Goal: Task Accomplishment & Management: Use online tool/utility

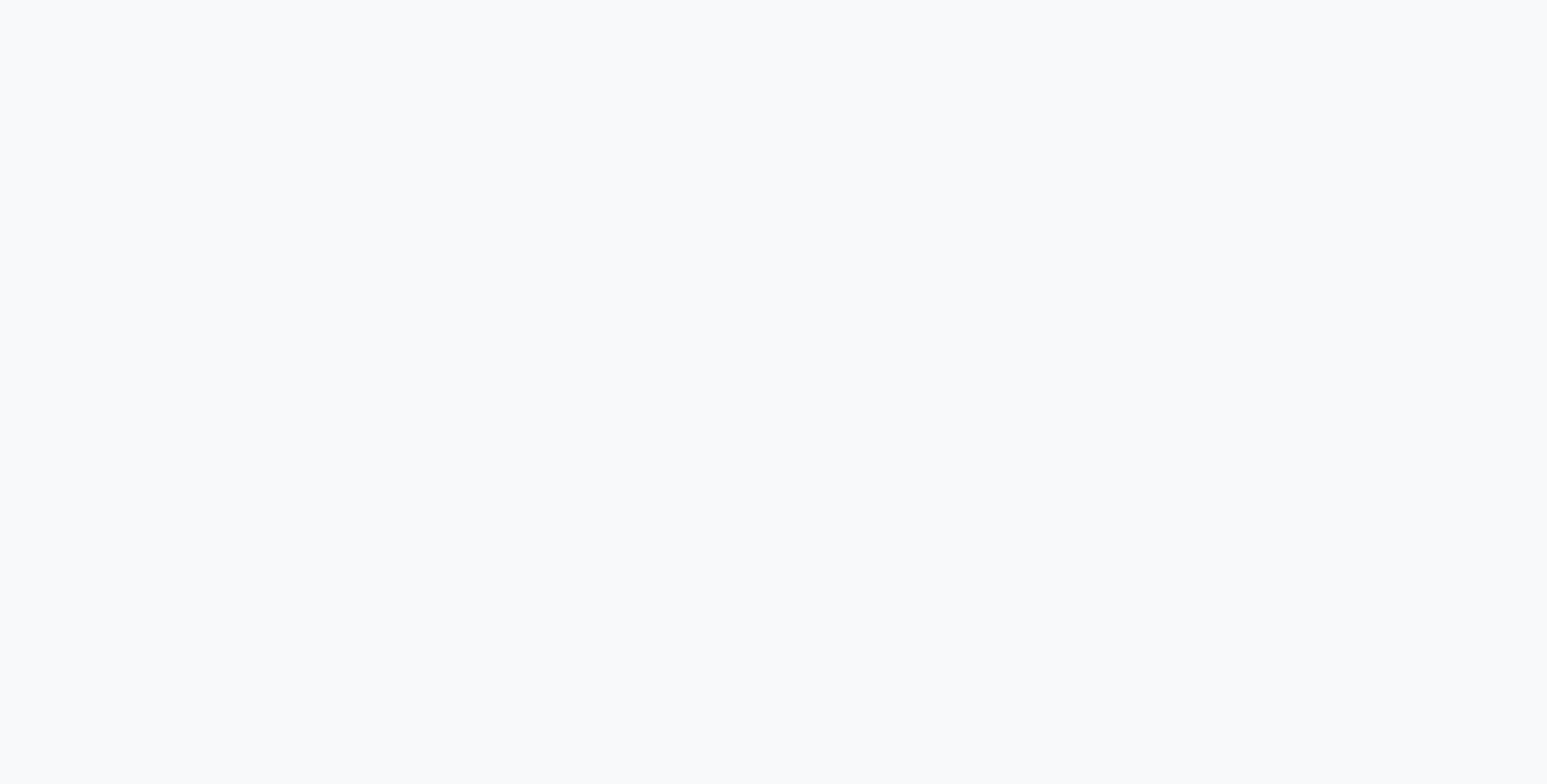
select select "service"
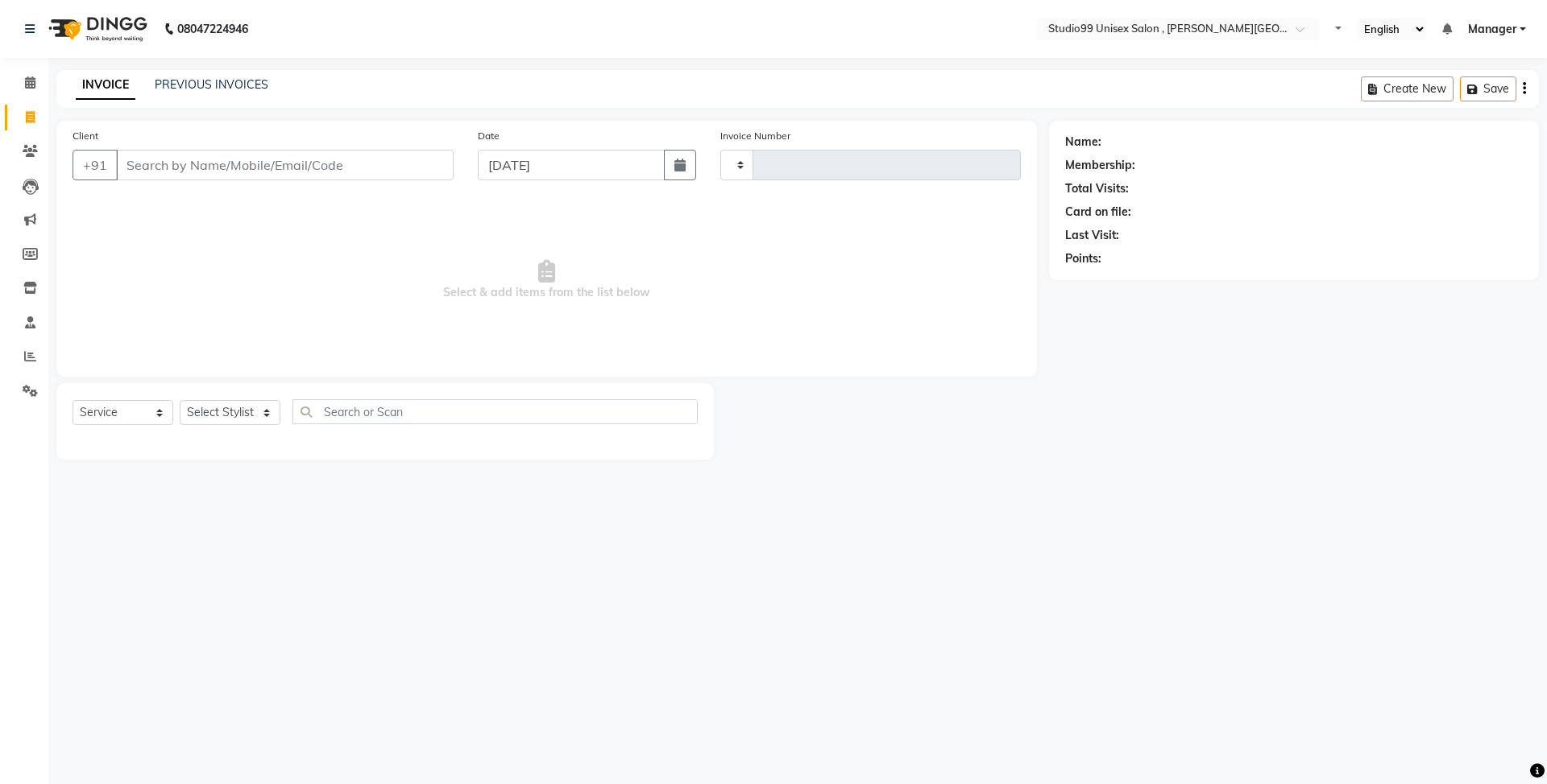
type input "0518"
select select "7699"
click at [268, 404] on select "Select Stylist [PERSON_NAME] [PERSON_NAME] [PERSON_NAME] Manager [PERSON_NAME] …" at bounding box center [229, 413] width 101 height 25
select select "69098"
click at [180, 401] on select "Select Stylist [PERSON_NAME] [PERSON_NAME] [PERSON_NAME] Manager [PERSON_NAME] …" at bounding box center [229, 413] width 101 height 25
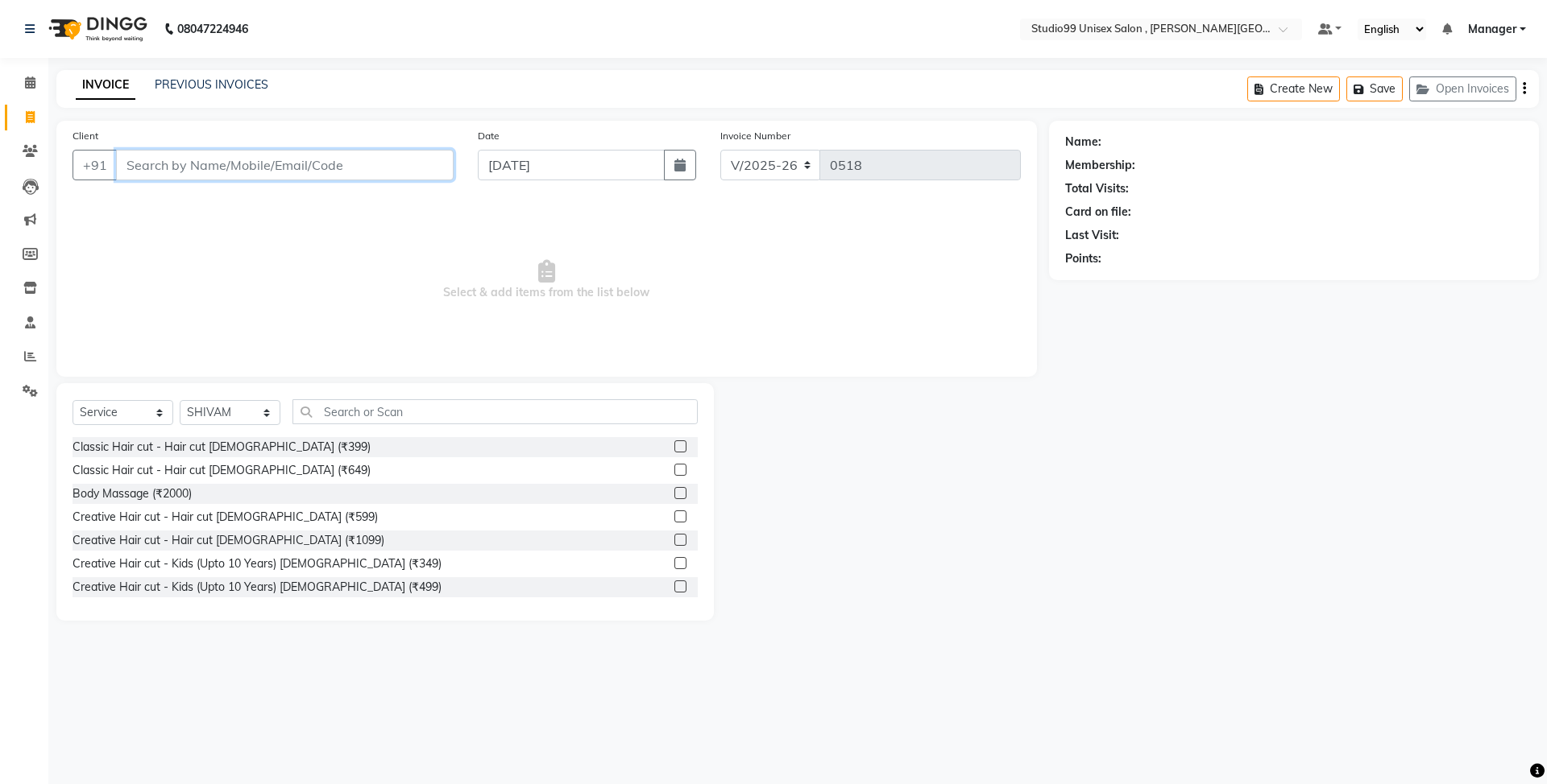
click at [355, 156] on input "Client" at bounding box center [285, 165] width 337 height 31
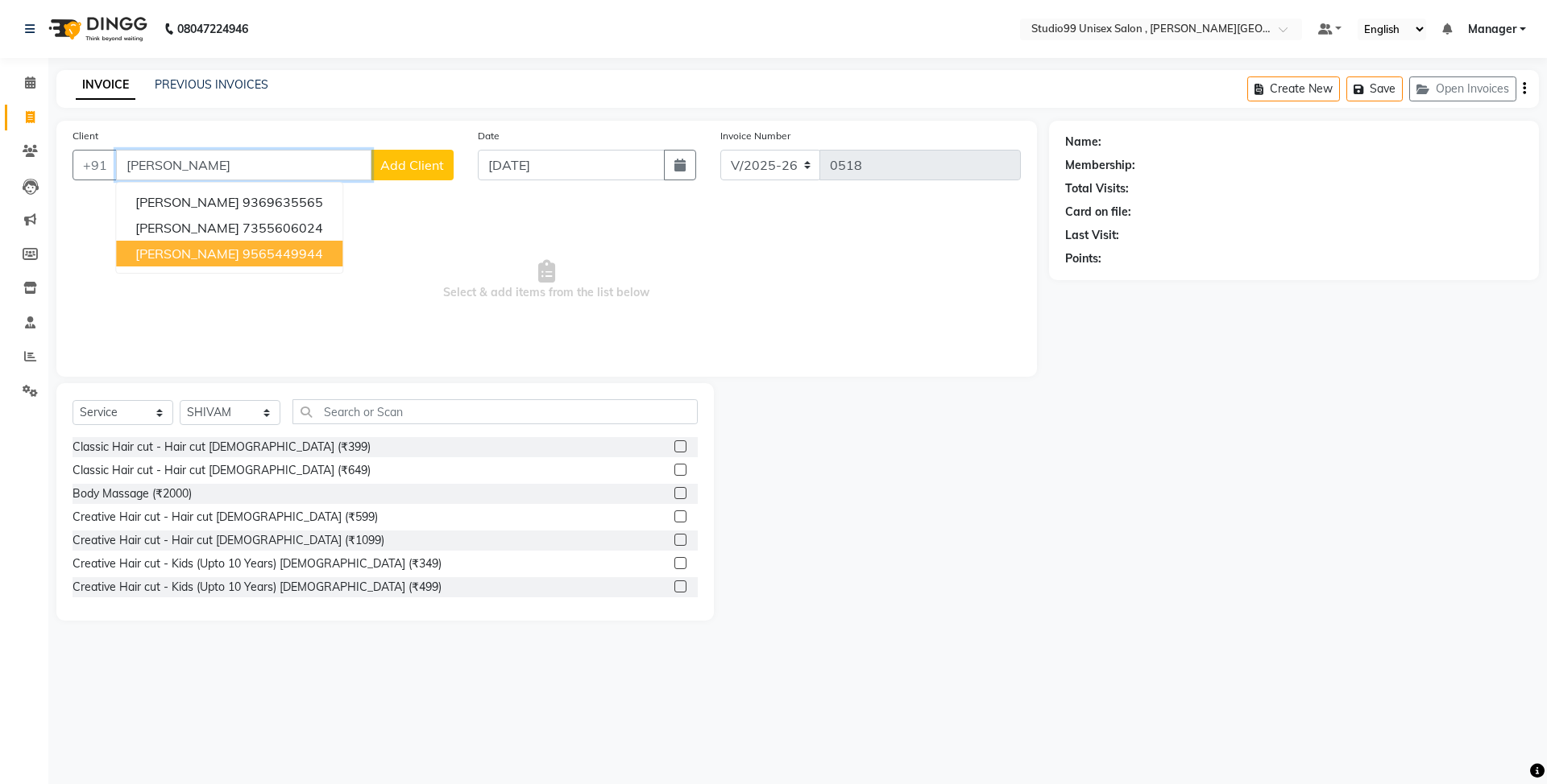
click at [299, 259] on ngb-highlight "9565449944" at bounding box center [282, 254] width 81 height 16
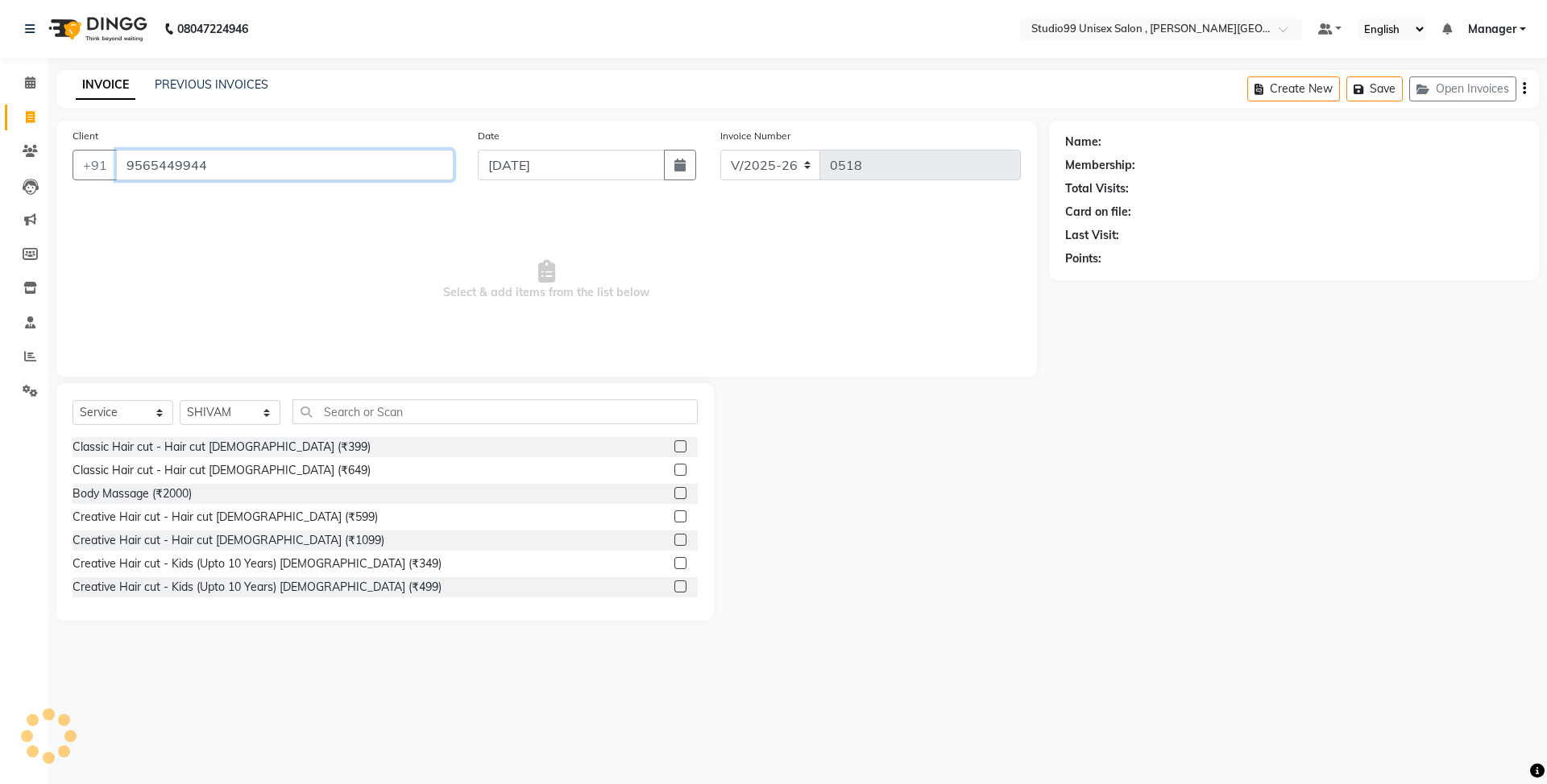
type input "9565449944"
select select "1: Object"
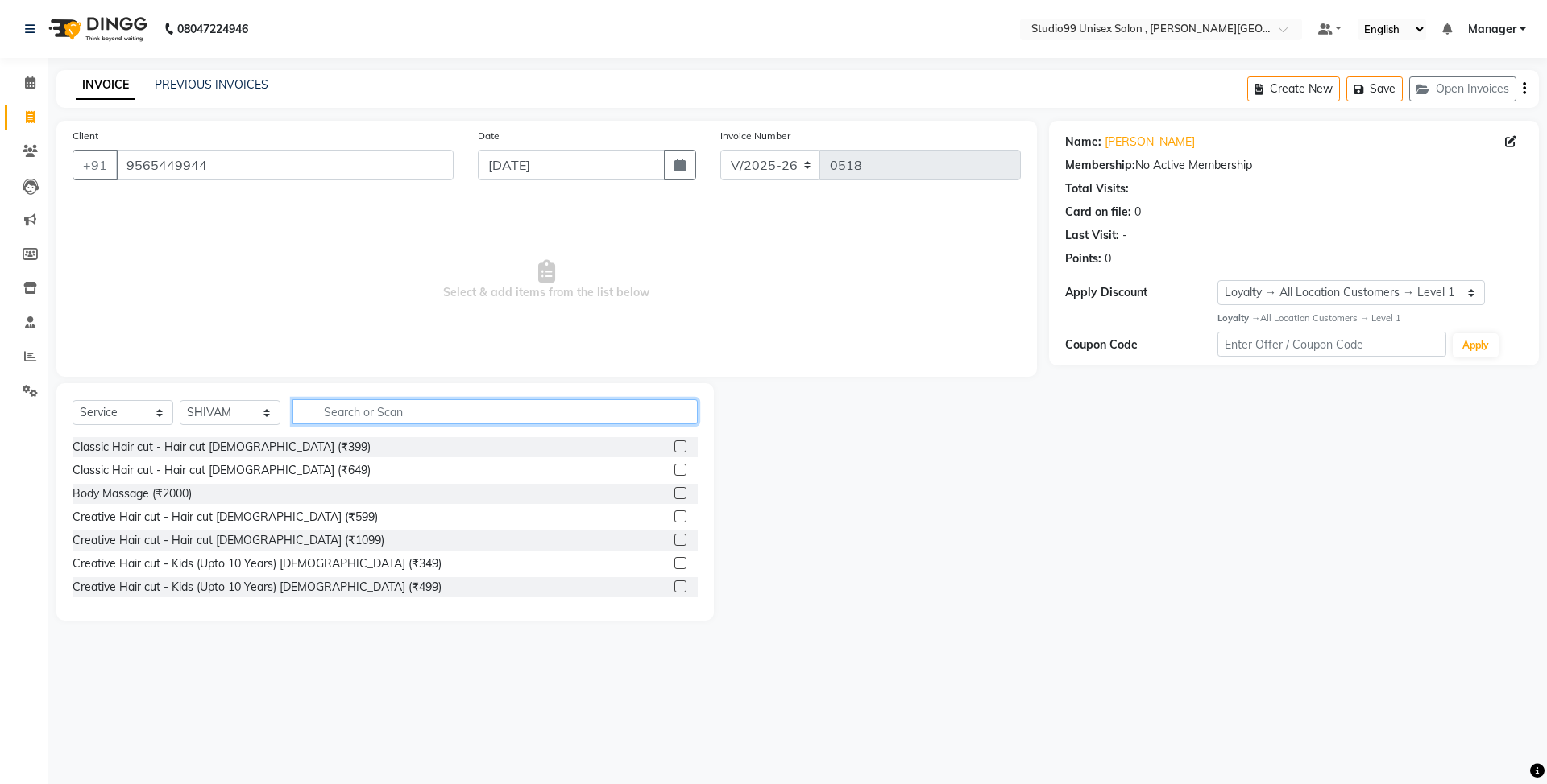
click at [371, 403] on input "text" at bounding box center [494, 412] width 405 height 25
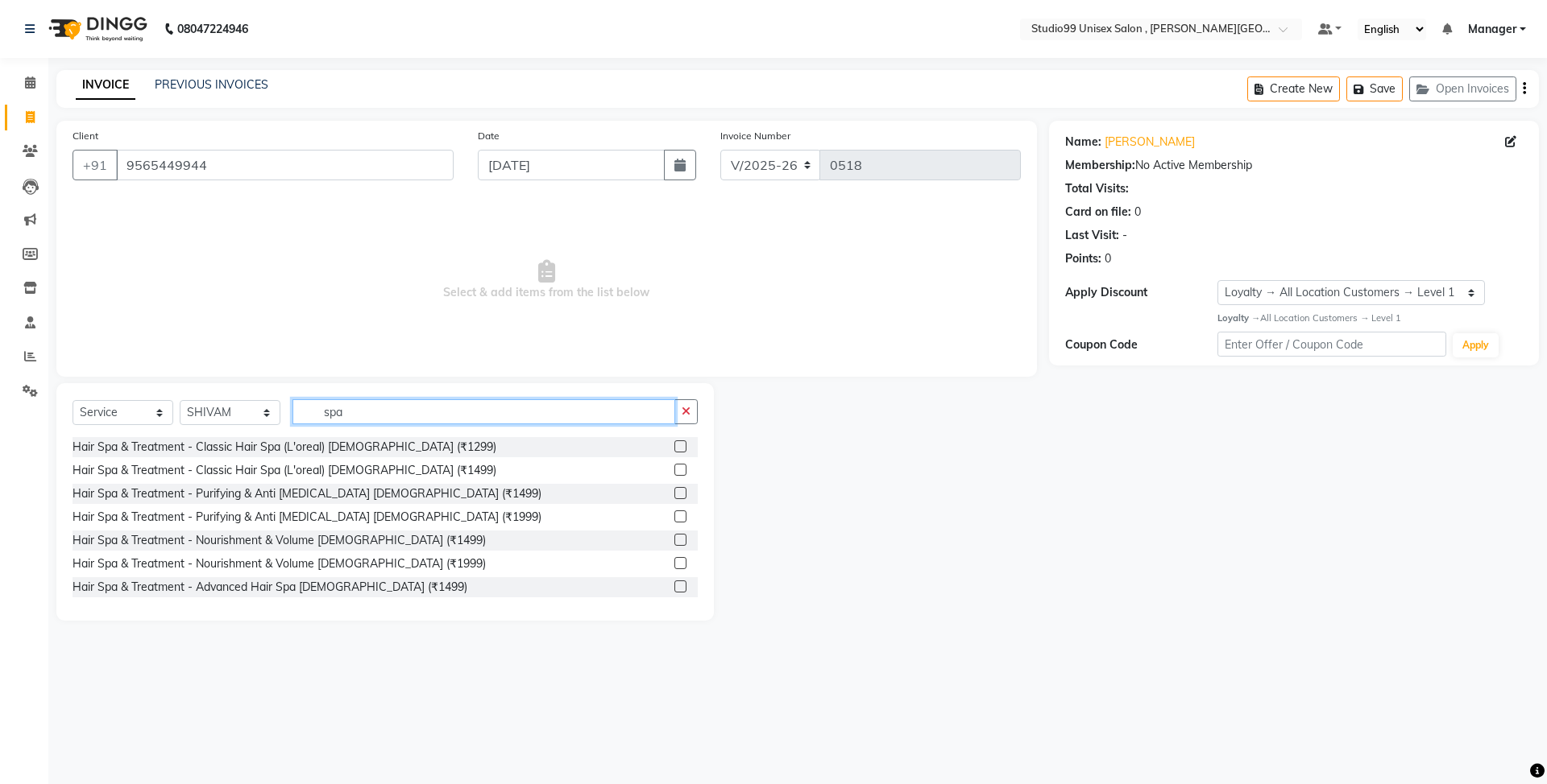
type input "spa"
click at [675, 516] on label at bounding box center [680, 516] width 12 height 12
click at [675, 516] on input "checkbox" at bounding box center [680, 518] width 11 height 11
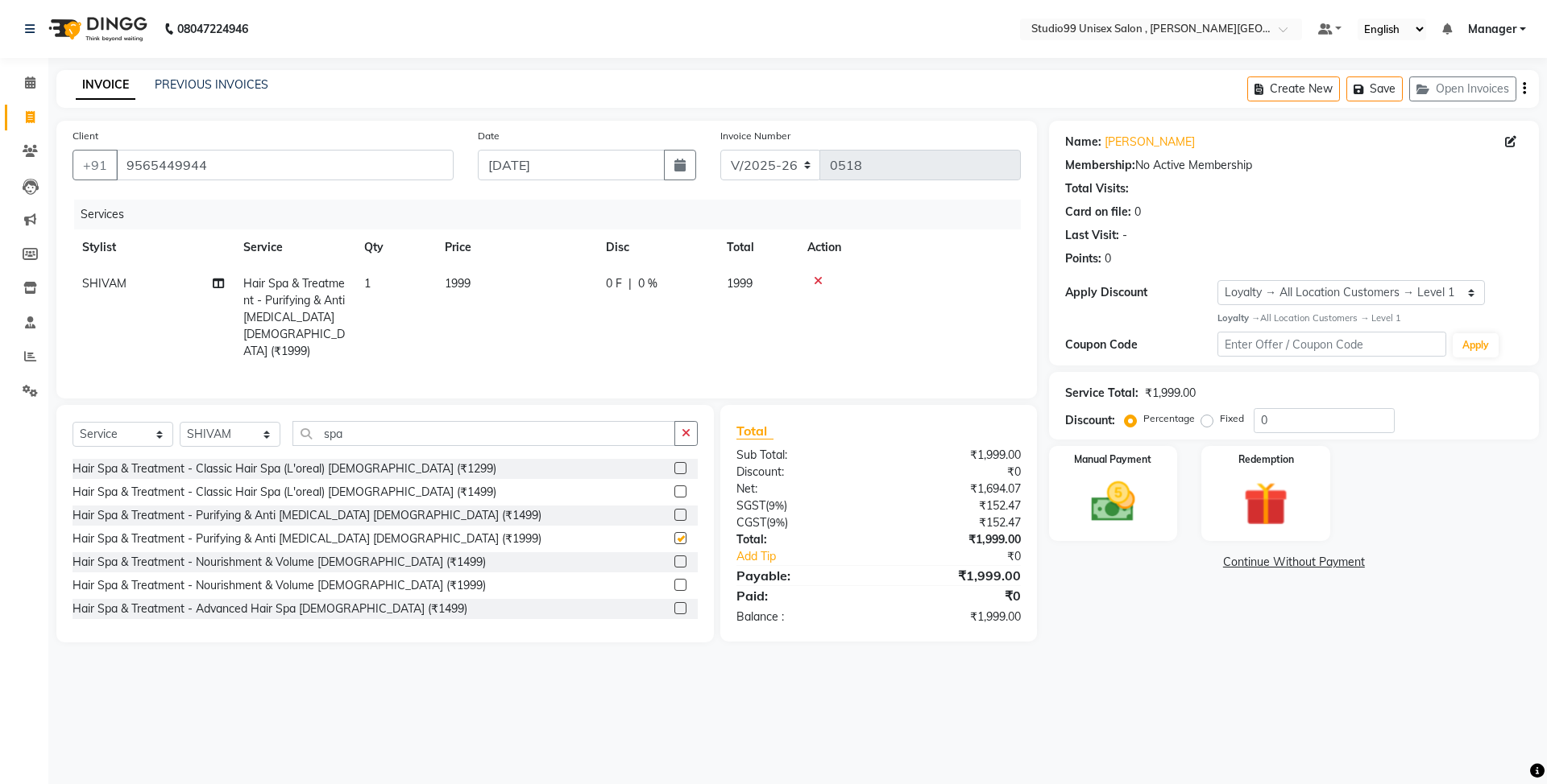
checkbox input "false"
click at [423, 442] on input "spa" at bounding box center [483, 434] width 383 height 25
type input "s"
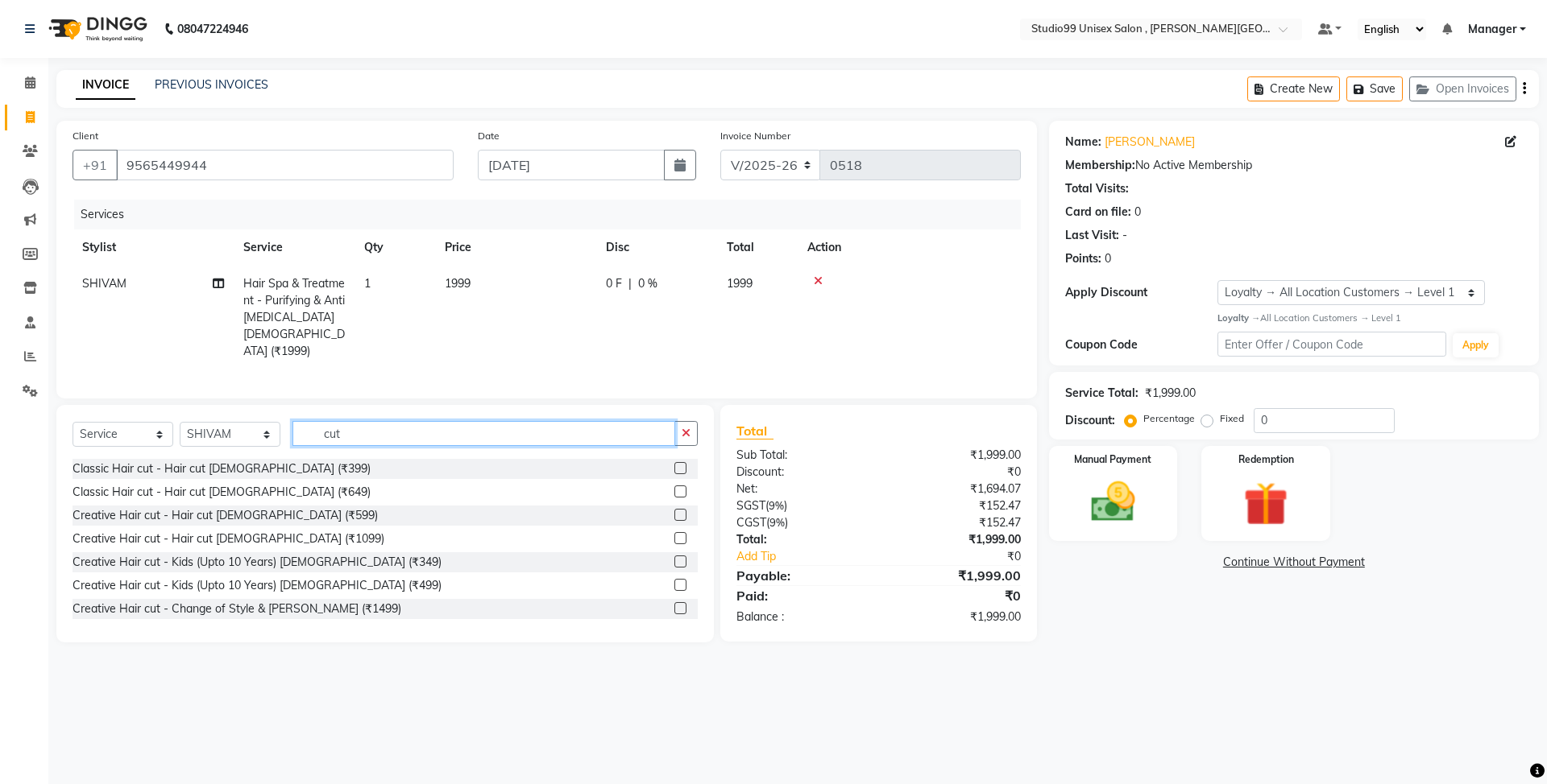
type input "cut"
click at [675, 536] on label at bounding box center [680, 537] width 12 height 12
click at [675, 536] on input "checkbox" at bounding box center [680, 539] width 11 height 11
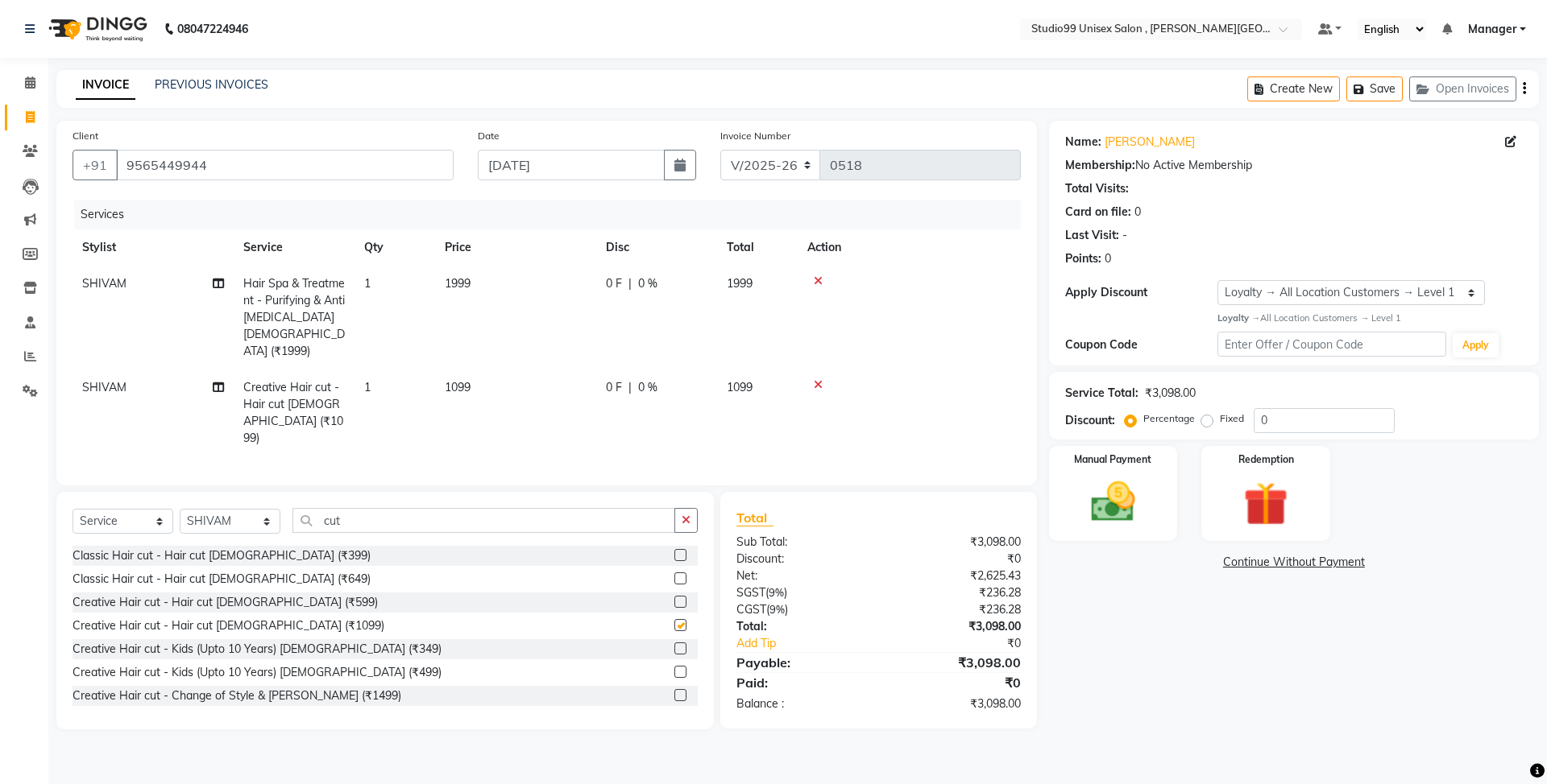
checkbox input "false"
click at [1283, 425] on input "0" at bounding box center [1323, 421] width 141 height 25
type input "2"
type input "1"
type input "20"
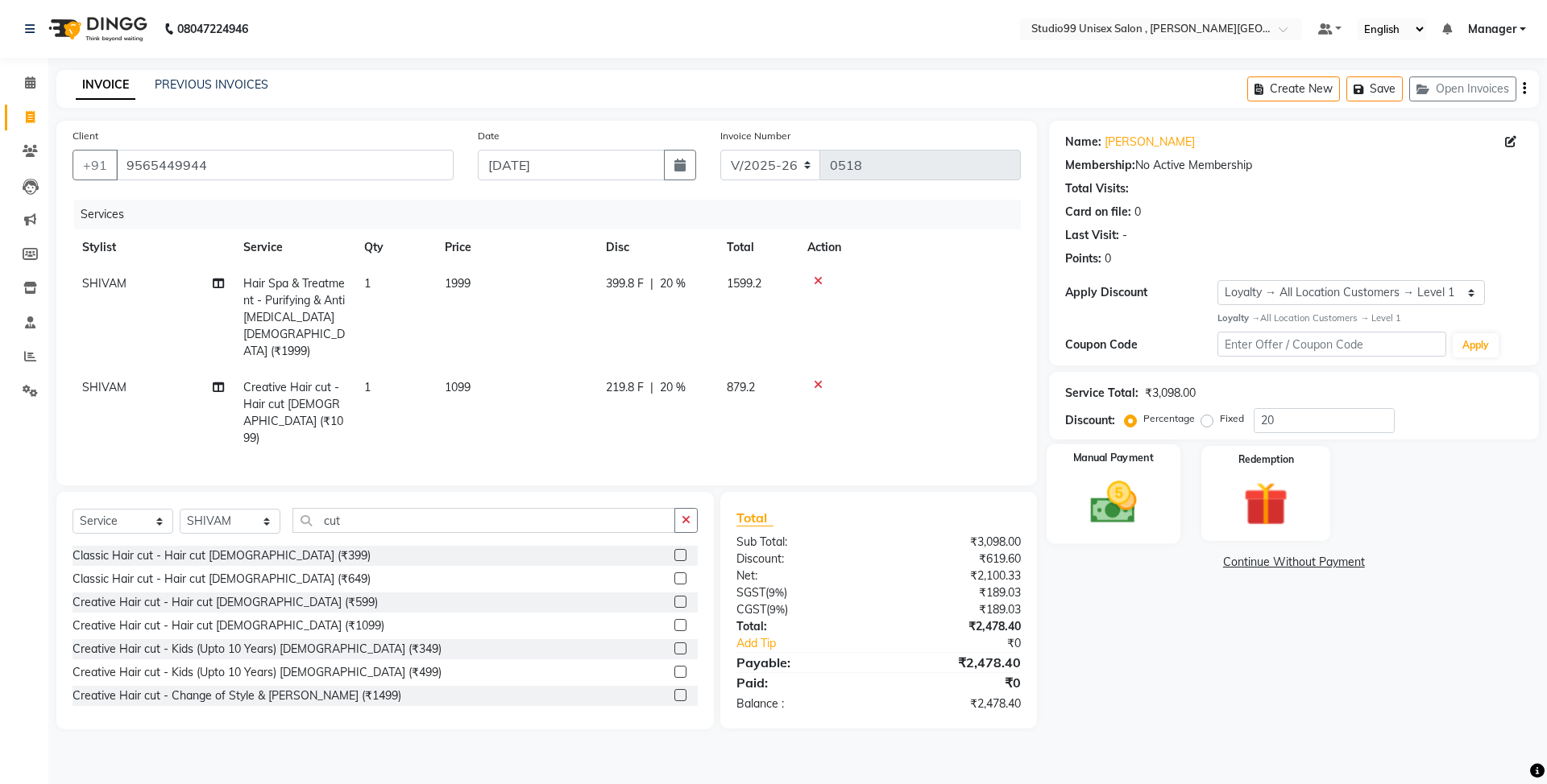
click at [1148, 487] on img at bounding box center [1113, 502] width 75 height 53
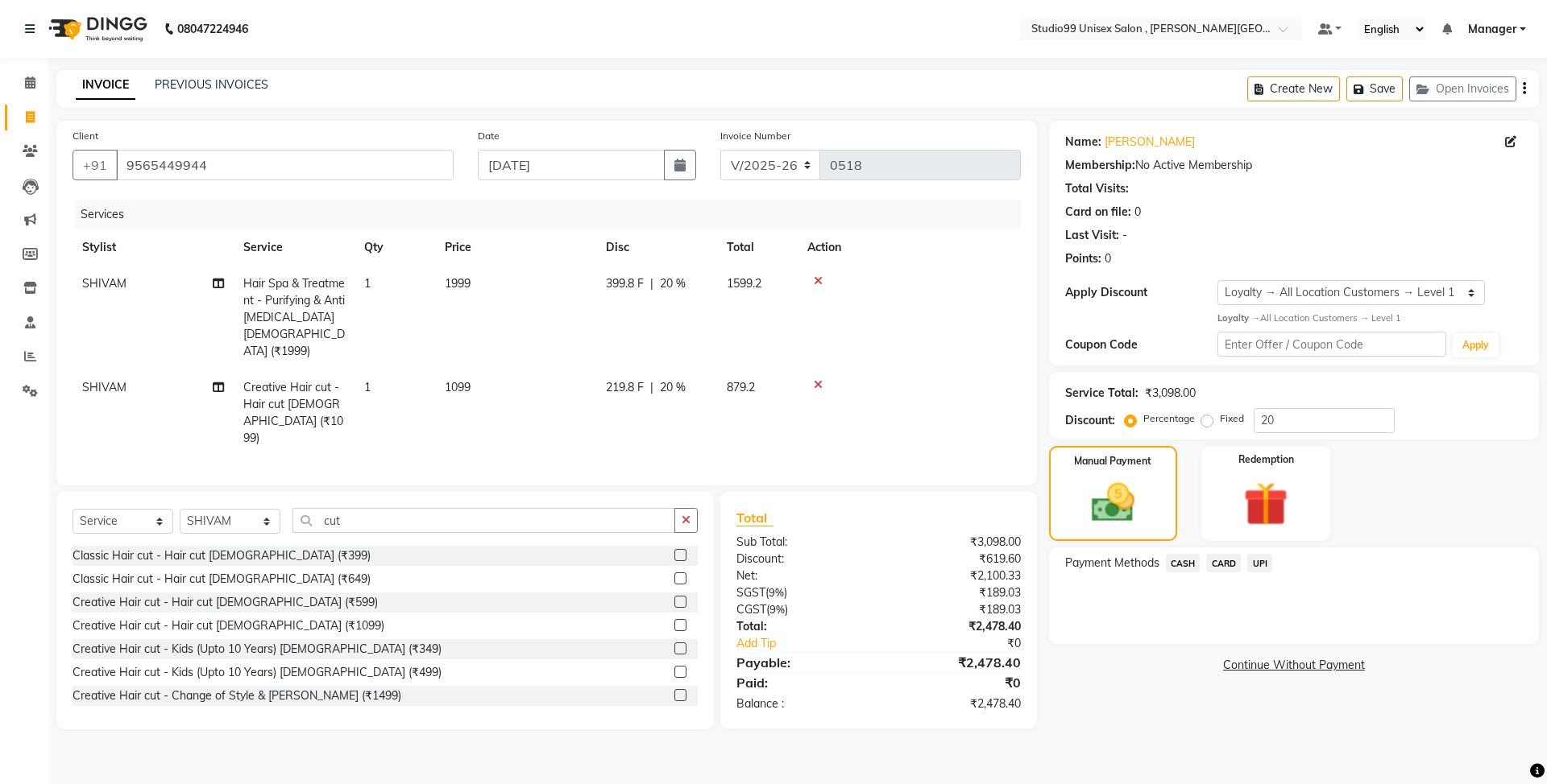
click at [1187, 566] on span "CASH" at bounding box center [1182, 563] width 34 height 18
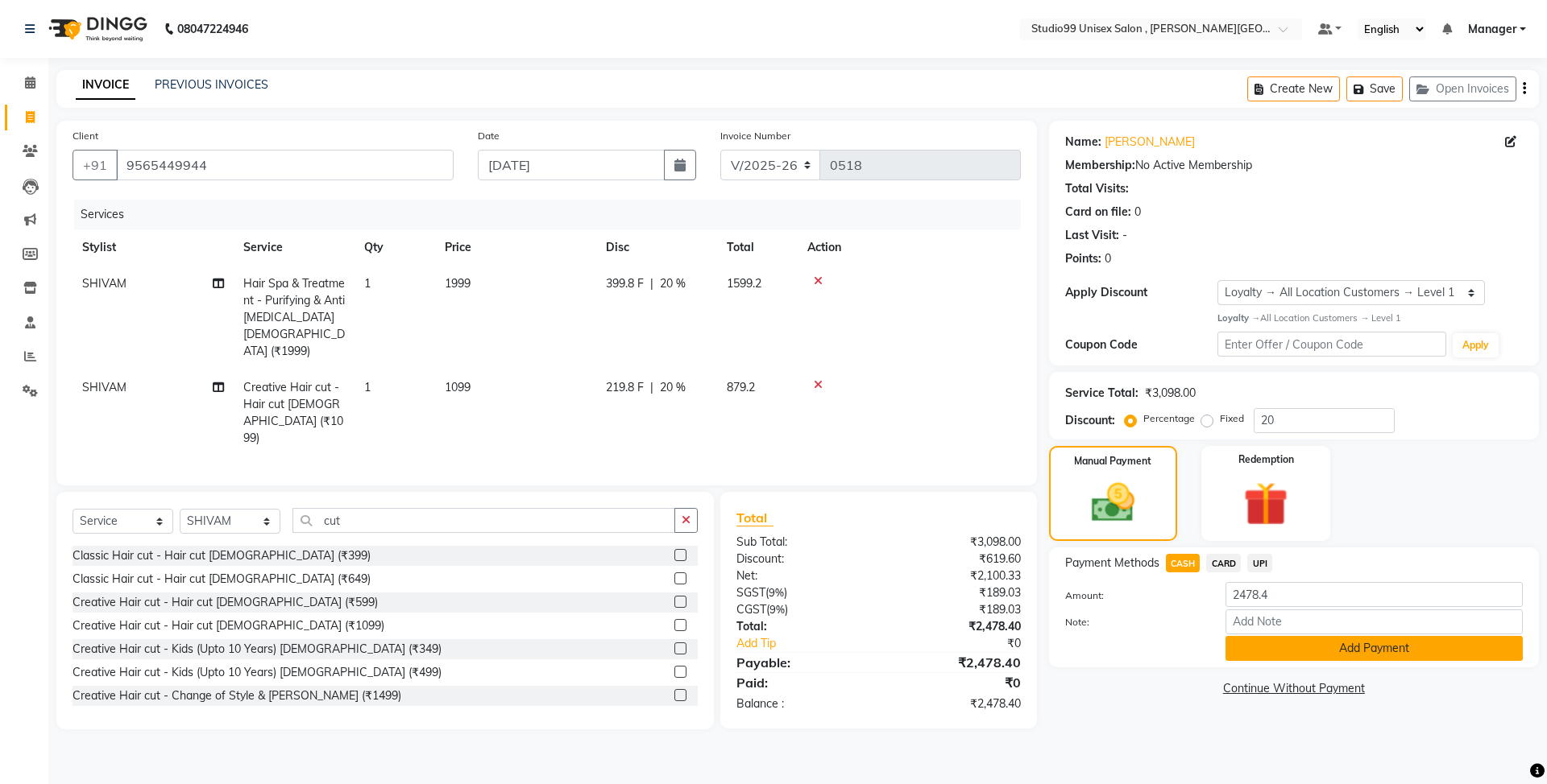
click at [1403, 649] on button "Add Payment" at bounding box center [1374, 649] width 297 height 25
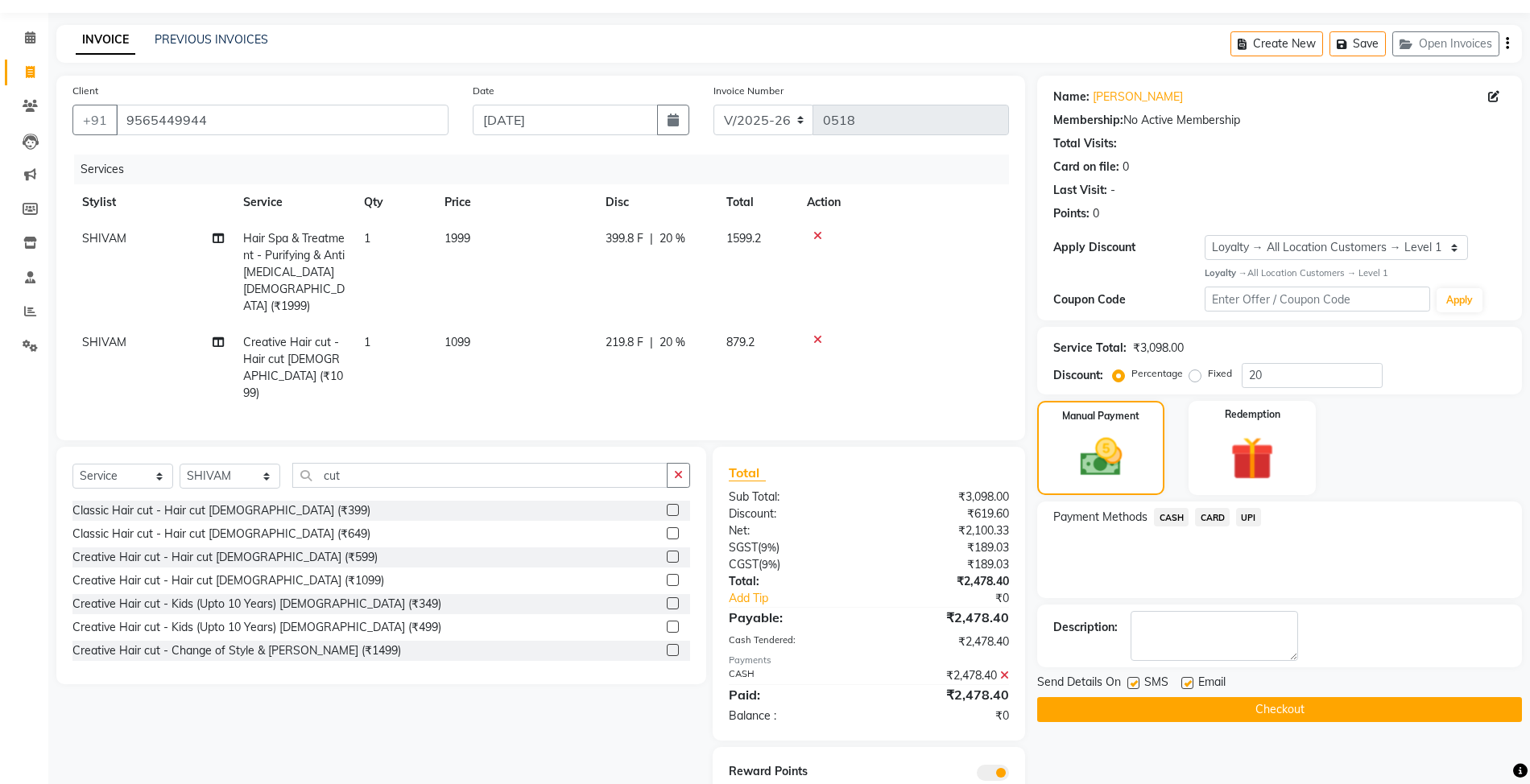
scroll to position [87, 0]
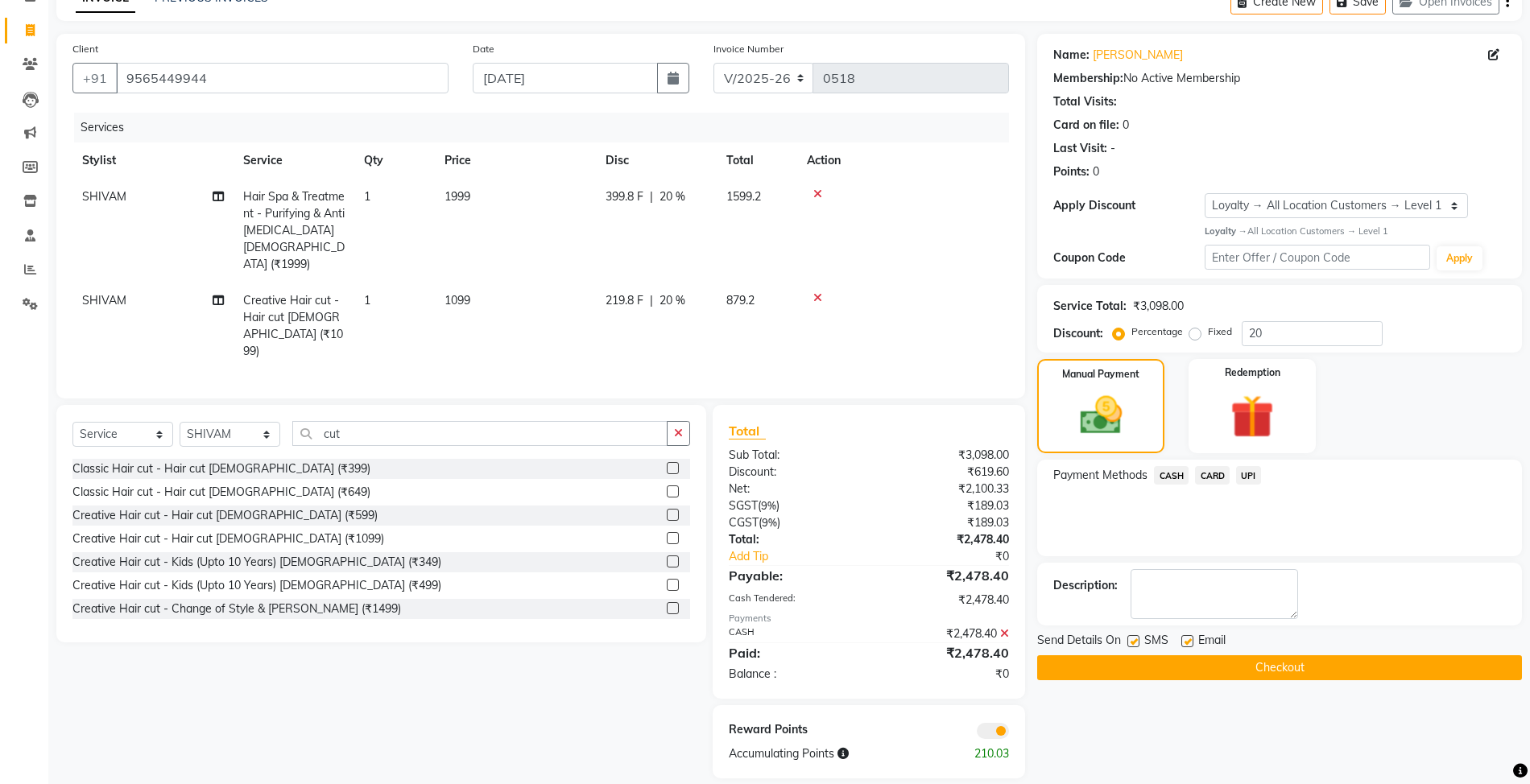
click at [1276, 667] on button "Checkout" at bounding box center [1279, 668] width 485 height 25
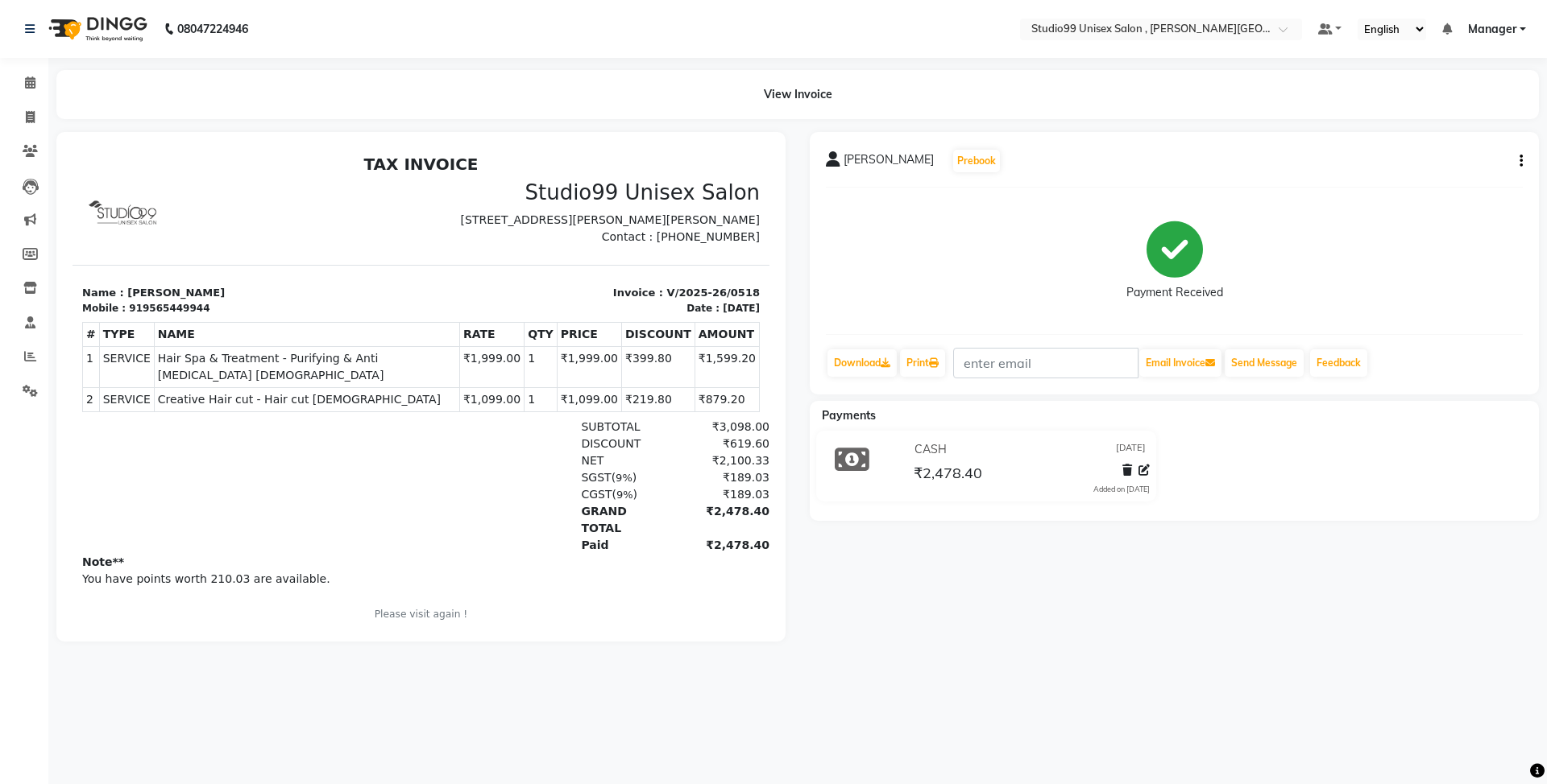
click at [160, 315] on div "919565449944" at bounding box center [169, 308] width 81 height 15
click at [162, 315] on div "919565449944" at bounding box center [169, 308] width 81 height 15
copy div "919565449944"
